Goal: Information Seeking & Learning: Learn about a topic

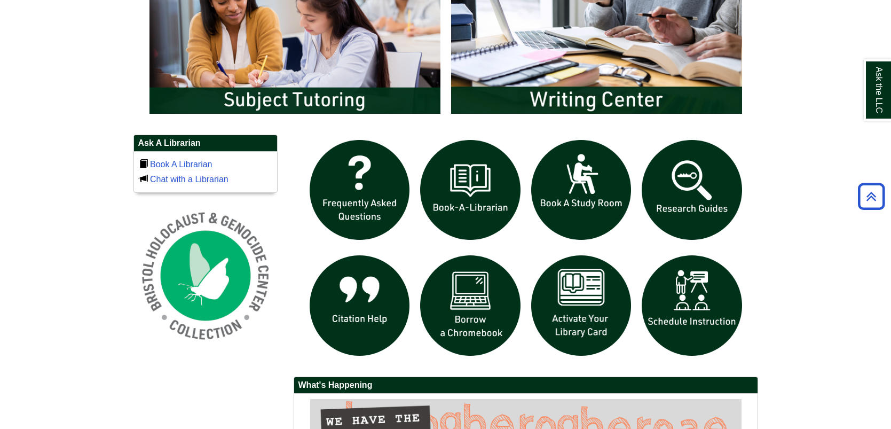
scroll to position [640, 0]
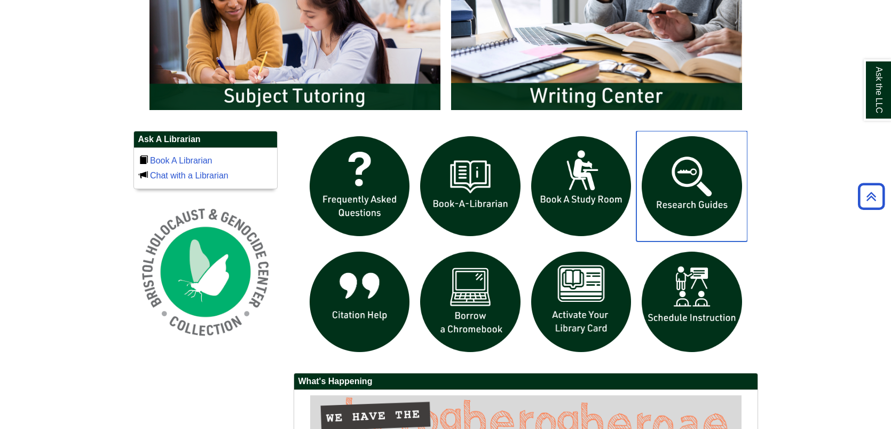
click at [686, 173] on img "slideshow" at bounding box center [691, 186] width 111 height 111
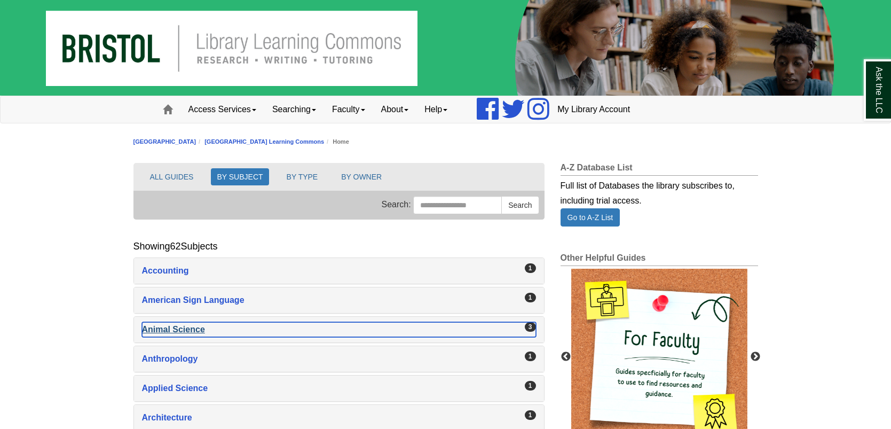
click at [185, 326] on div "Animal Science , 3 guides" at bounding box center [339, 329] width 394 height 15
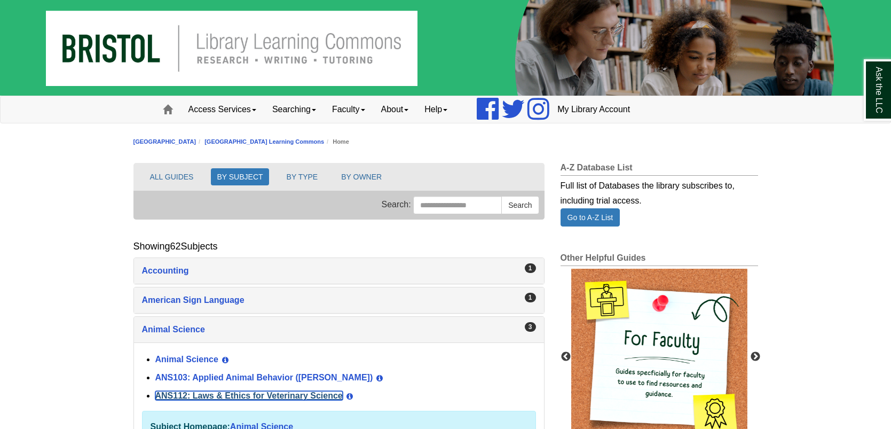
click at [213, 391] on link "ANS112: Laws & Ethics for Veterinary Science" at bounding box center [248, 395] width 187 height 9
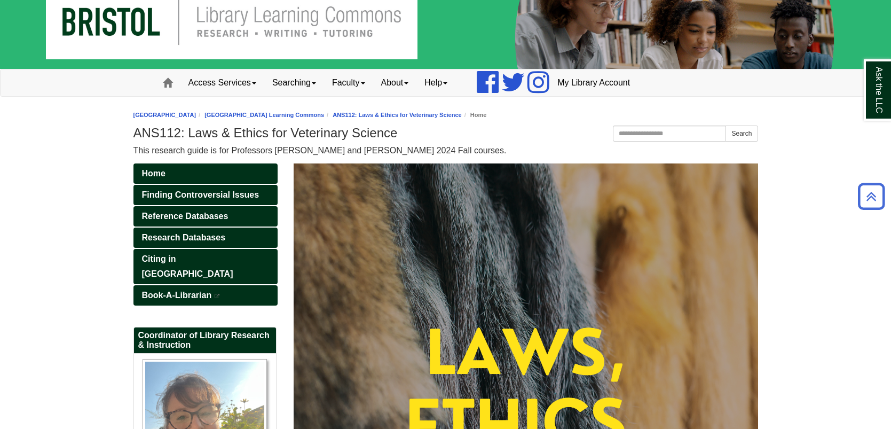
scroll to position [26, 0]
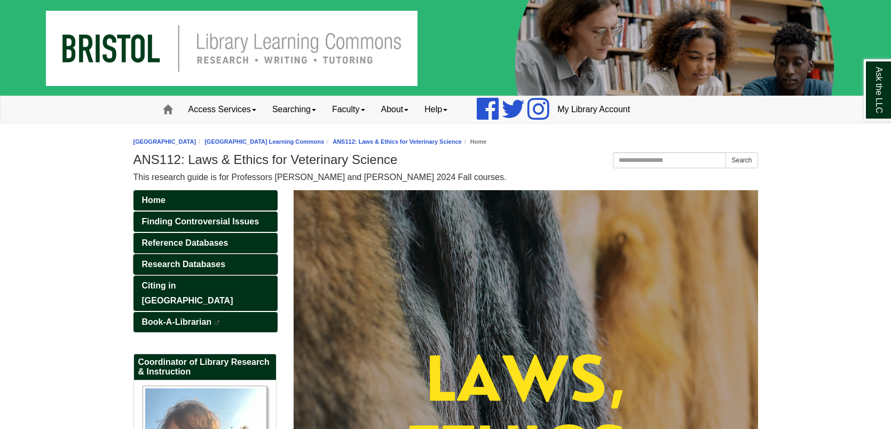
click at [195, 260] on span "Research Databases" at bounding box center [184, 263] width 84 height 9
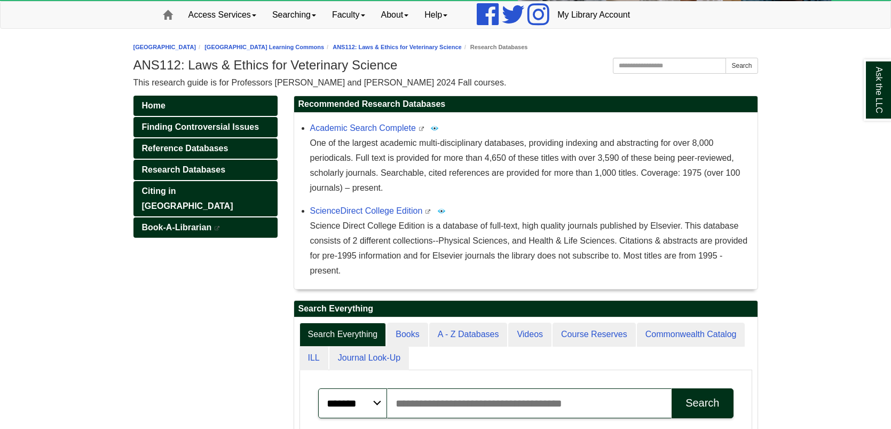
scroll to position [73, 0]
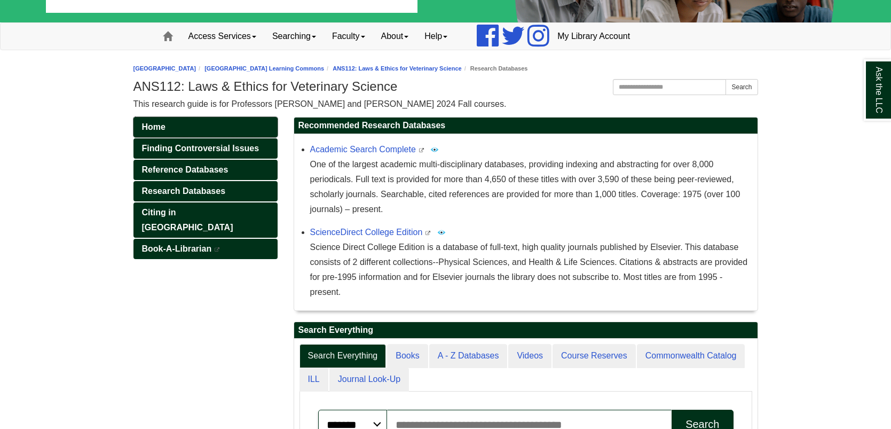
click at [165, 125] on span "Home" at bounding box center [153, 126] width 23 height 9
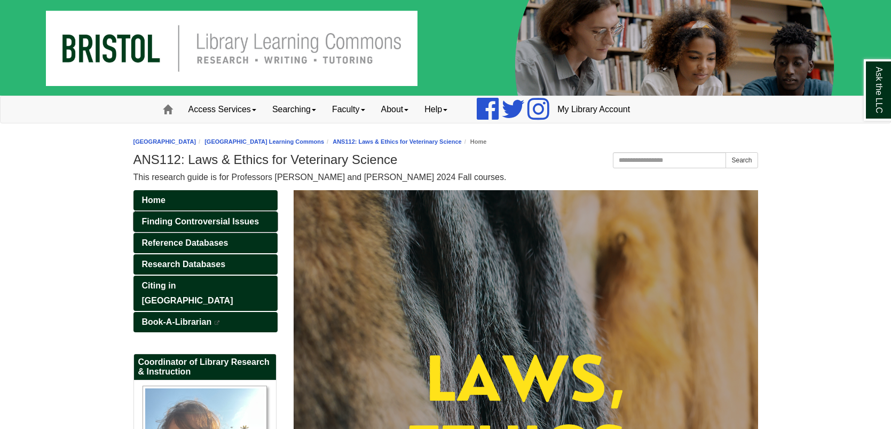
click at [181, 225] on span "Finding Controversial Issues" at bounding box center [200, 221] width 117 height 9
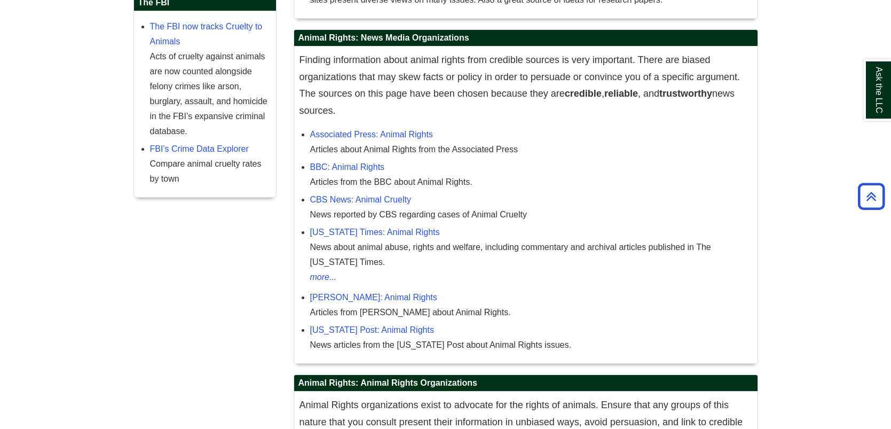
scroll to position [405, 0]
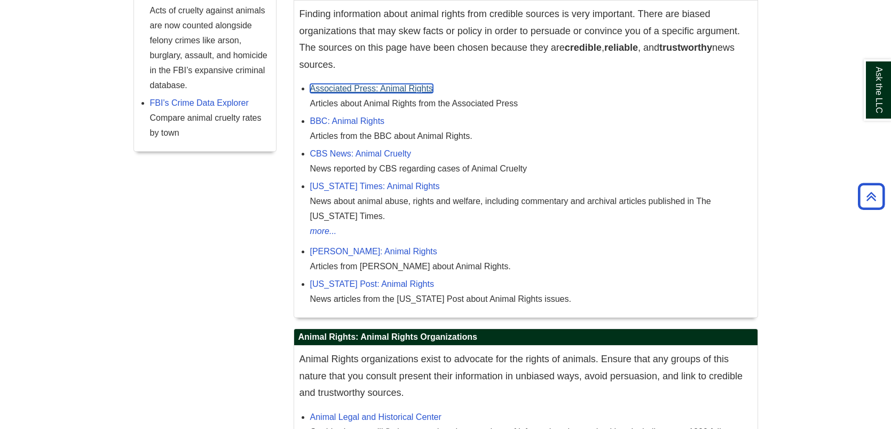
click at [387, 88] on link "Associated Press: Animal Rights" at bounding box center [371, 88] width 123 height 9
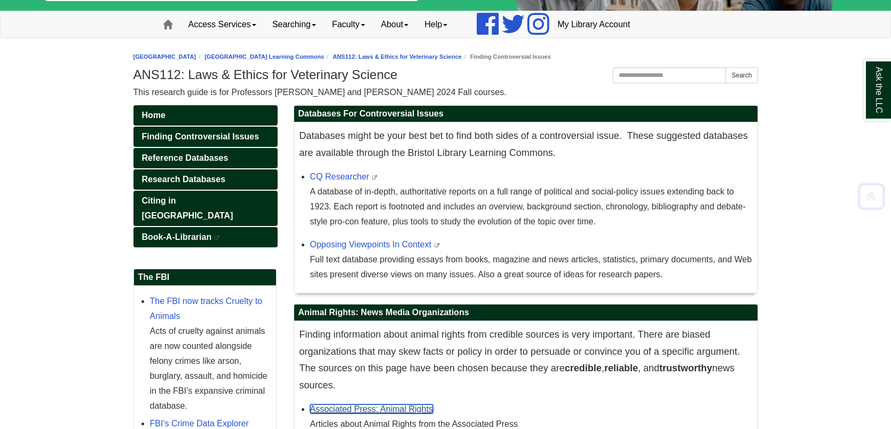
scroll to position [64, 0]
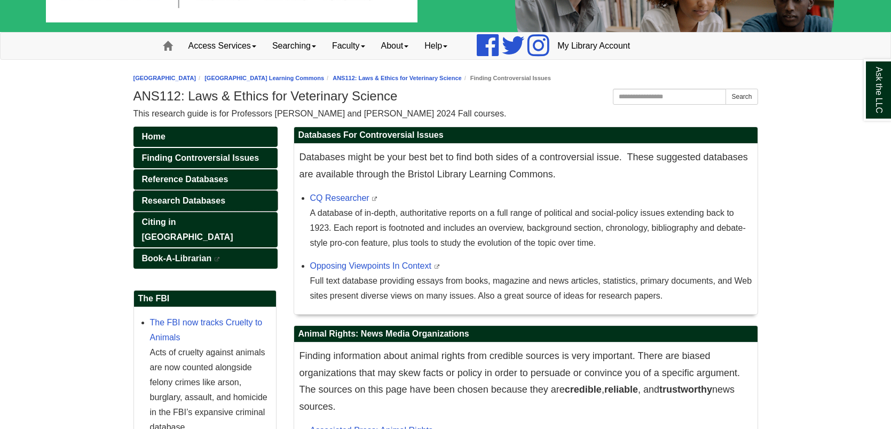
click at [178, 196] on span "Research Databases" at bounding box center [184, 200] width 84 height 9
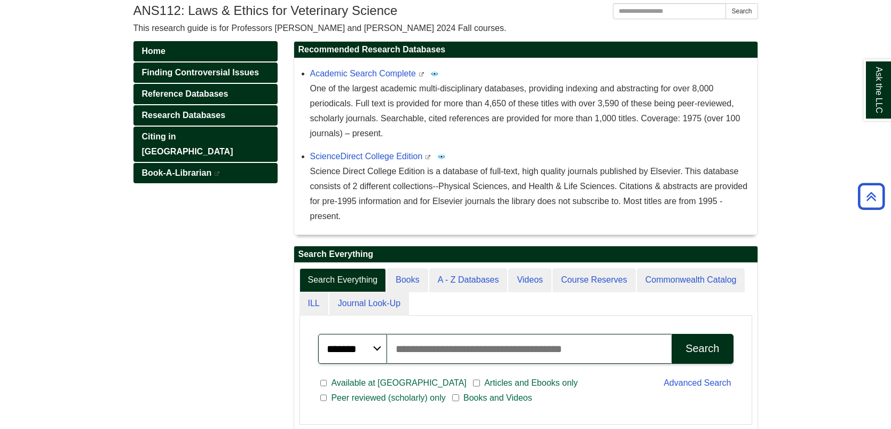
scroll to position [201, 0]
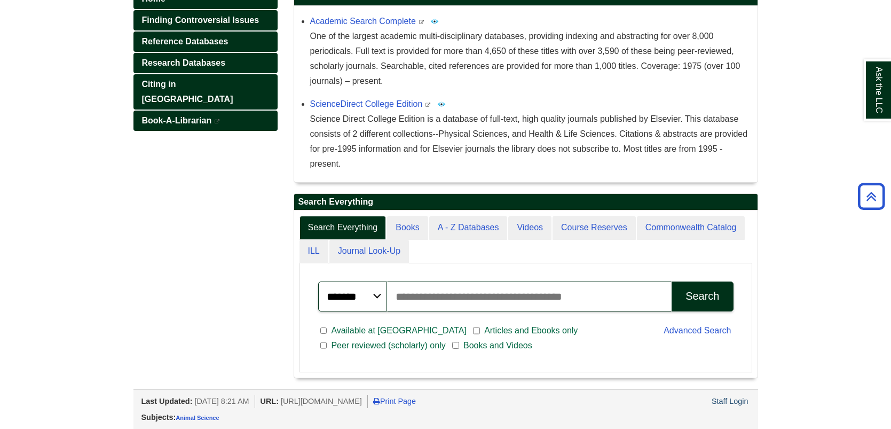
click at [431, 299] on input "Search articles, books, journals & more" at bounding box center [529, 296] width 284 height 30
paste input "**********"
type input "**********"
click at [671, 281] on button "Search" at bounding box center [701, 296] width 61 height 30
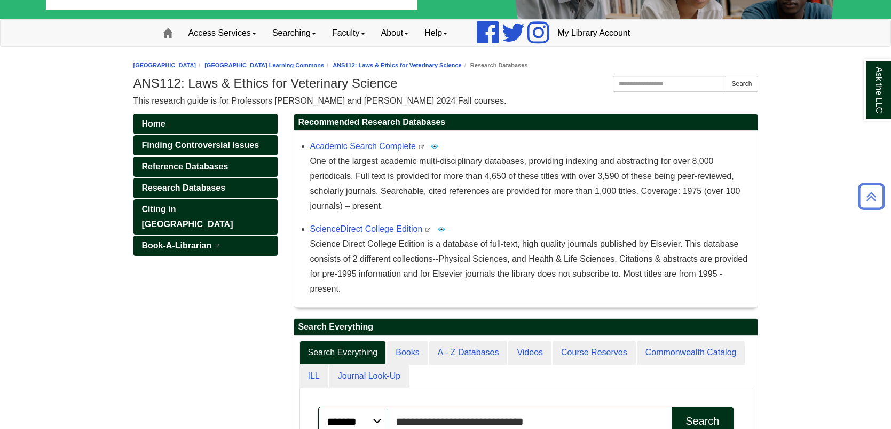
scroll to position [61, 0]
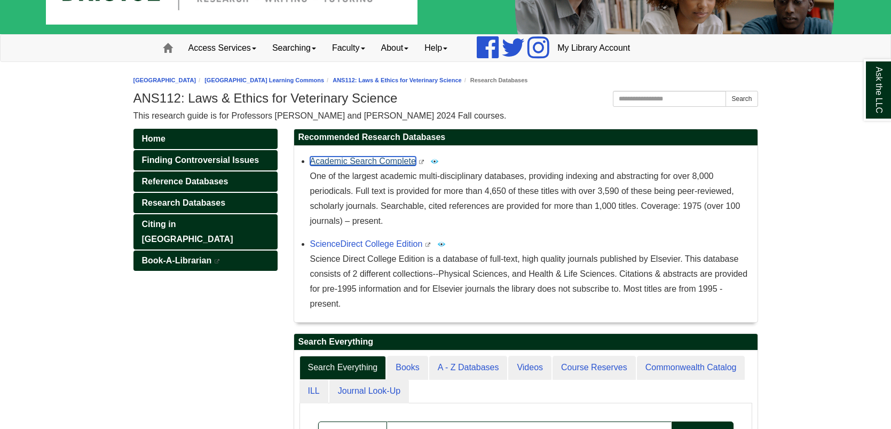
click at [369, 157] on link "Academic Search Complete" at bounding box center [363, 160] width 106 height 9
click at [201, 156] on span "Finding Controversial Issues" at bounding box center [200, 159] width 117 height 9
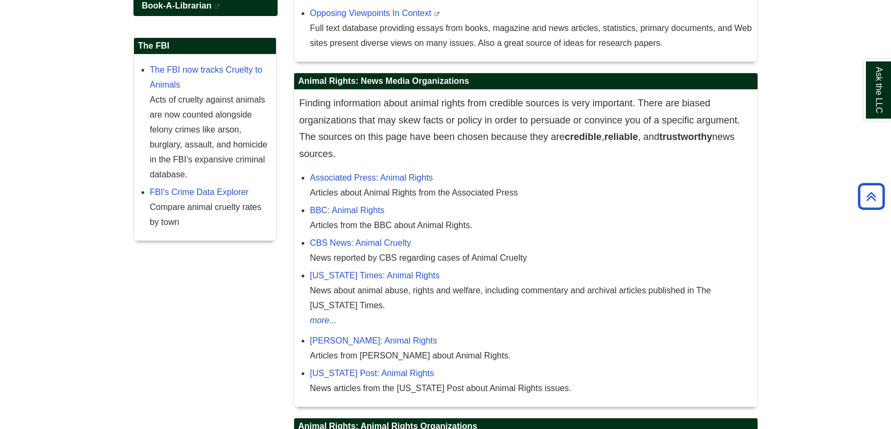
scroll to position [362, 0]
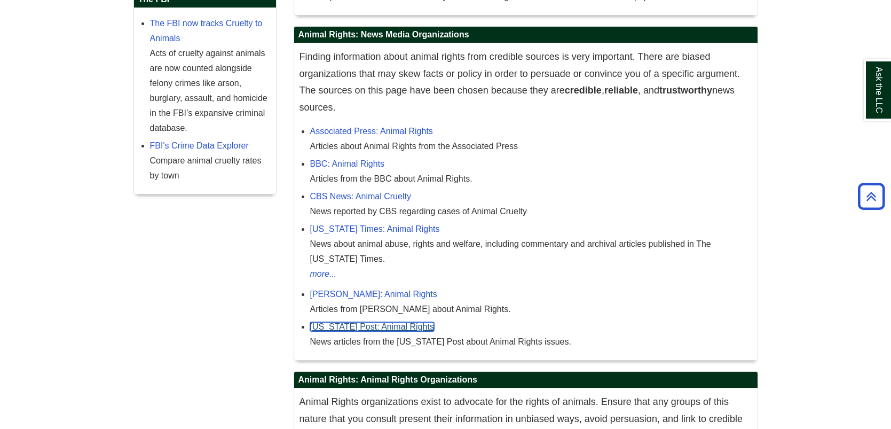
click at [345, 328] on link "[US_STATE] Post: Animal Rights" at bounding box center [372, 326] width 124 height 9
click at [394, 132] on link "Associated Press: Animal Rights" at bounding box center [371, 130] width 123 height 9
click at [389, 199] on link "CBS News: Animal Cruelty" at bounding box center [360, 196] width 101 height 9
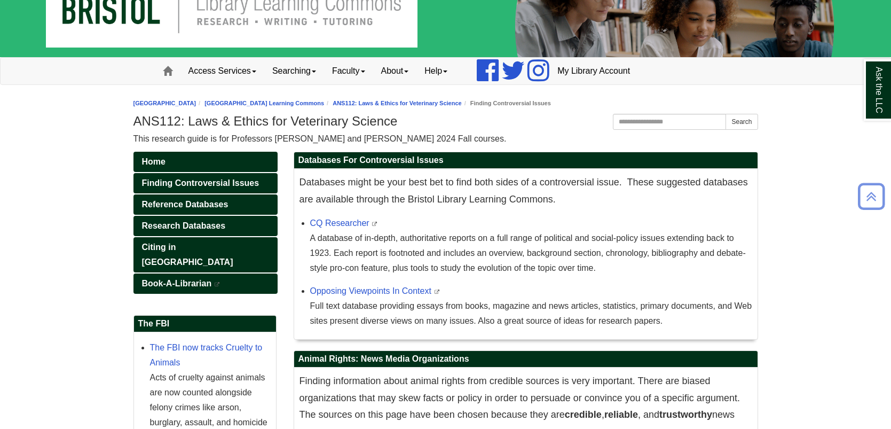
scroll to position [21, 0]
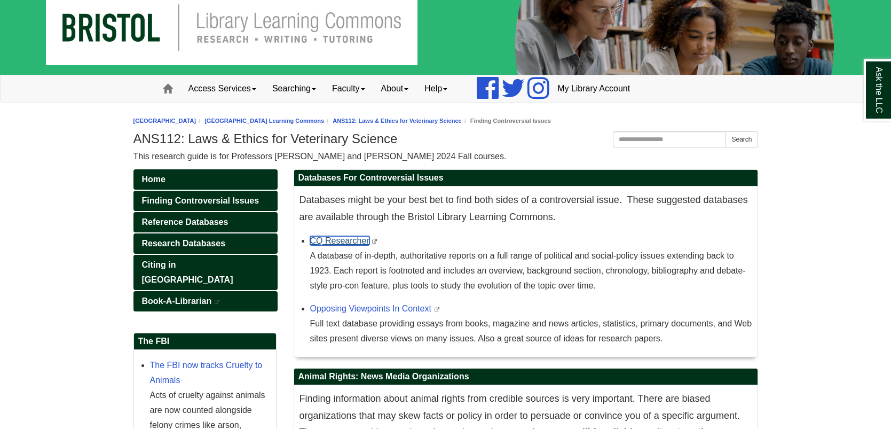
click at [351, 238] on link "CQ Researcher" at bounding box center [339, 240] width 59 height 9
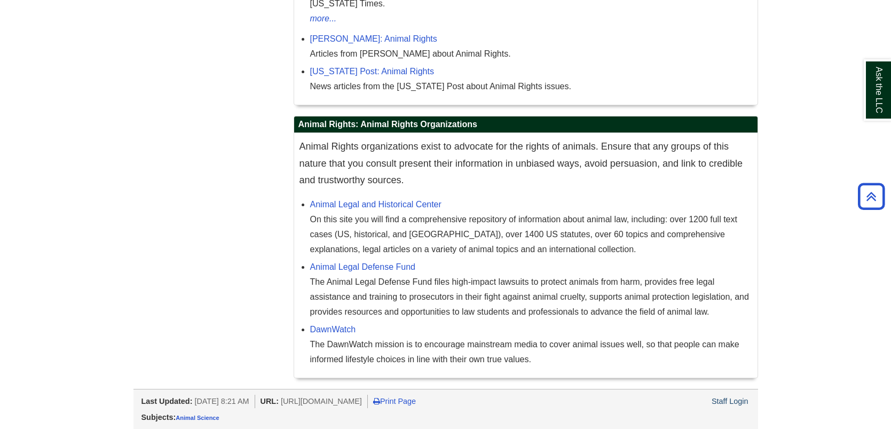
scroll to position [618, 0]
click at [325, 326] on link "DawnWatch" at bounding box center [333, 328] width 46 height 9
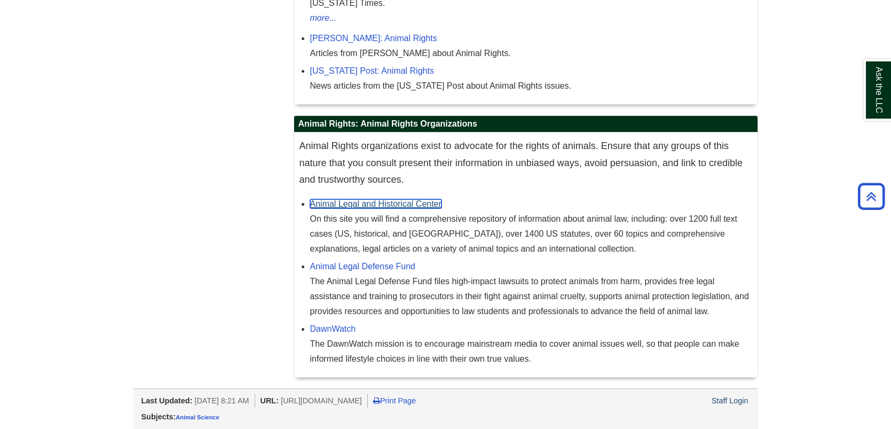
click at [395, 203] on link "Animal Legal and Historical Center" at bounding box center [375, 203] width 131 height 9
click at [342, 265] on link "Animal Legal Defense Fund" at bounding box center [362, 265] width 105 height 9
click at [384, 267] on link "Animal Legal Defense Fund" at bounding box center [362, 265] width 105 height 9
click at [379, 267] on link "Animal Legal Defense Fund" at bounding box center [362, 265] width 105 height 9
